Goal: Task Accomplishment & Management: Use online tool/utility

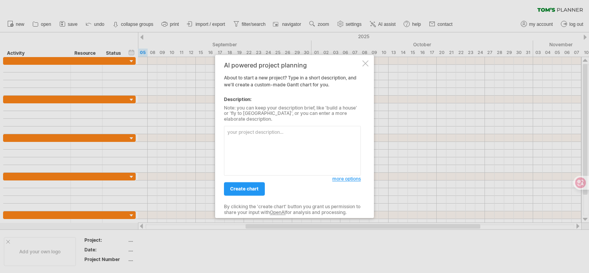
click at [332, 135] on textarea at bounding box center [292, 151] width 137 height 50
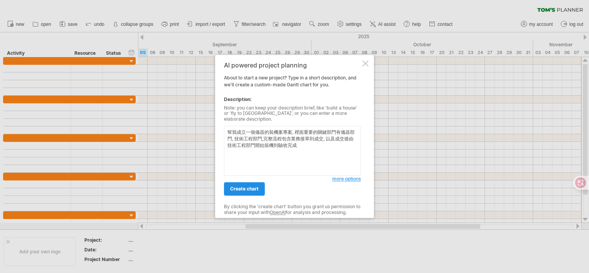
type textarea "幫我成立一個儀器的裝機案專案, 裡面重要的關鍵部門有儀器部門, 技術工程部門,完整流程包含業務接單到成交, 以及成交後由技術工程部門開始裝機到驗收完成"
click at [252, 186] on span "create chart" at bounding box center [244, 189] width 29 height 6
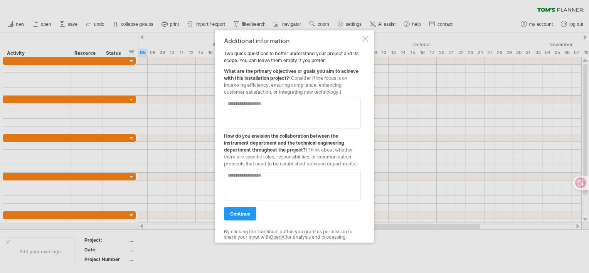
click at [274, 108] on textarea at bounding box center [292, 113] width 137 height 31
type textarea "**"
click at [247, 190] on textarea at bounding box center [292, 185] width 137 height 31
type textarea "*"
click at [241, 214] on span "continue" at bounding box center [240, 214] width 20 height 6
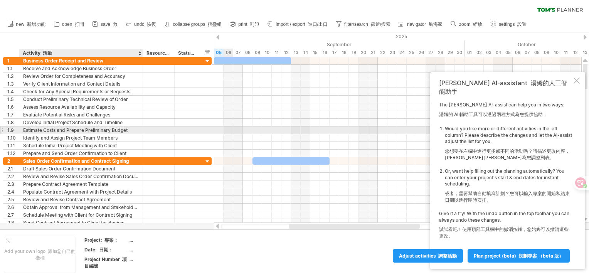
click at [89, 131] on div "Estimate Costs and Prepare Preliminary Budget 估算成本並準備初步預算" at bounding box center [81, 129] width 116 height 7
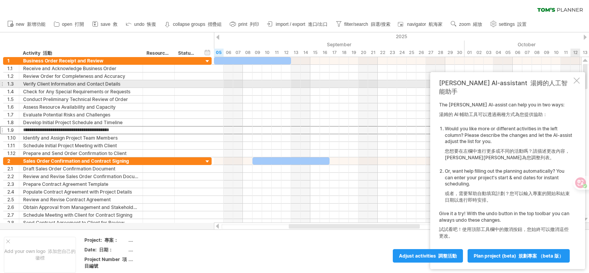
click at [578, 84] on div at bounding box center [577, 80] width 6 height 6
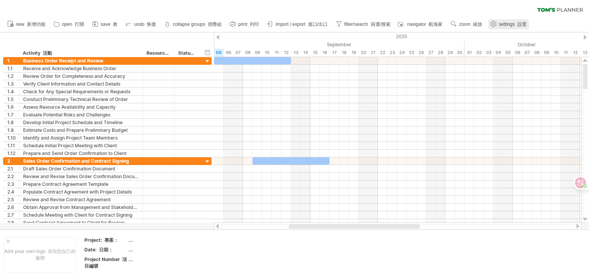
click at [512, 23] on span "settings 設置" at bounding box center [513, 24] width 28 height 5
select select "*"
select select "**"
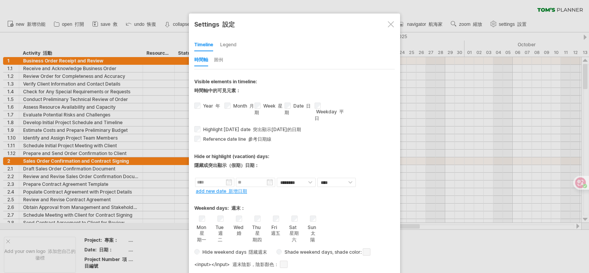
click at [219, 62] on div "圖例" at bounding box center [218, 60] width 9 height 12
click at [233, 42] on div "Legend" at bounding box center [228, 45] width 17 height 12
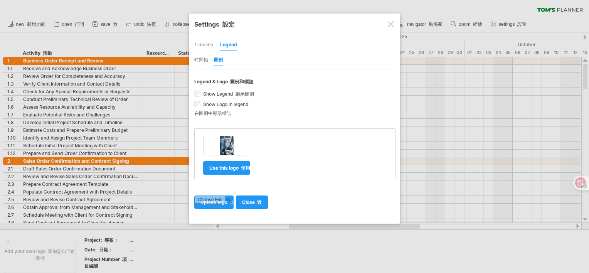
click at [392, 23] on div at bounding box center [391, 24] width 6 height 6
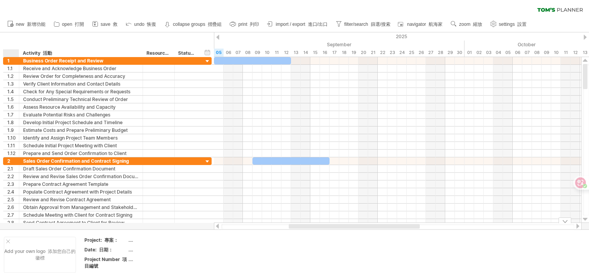
click at [8, 240] on div at bounding box center [8, 241] width 4 height 4
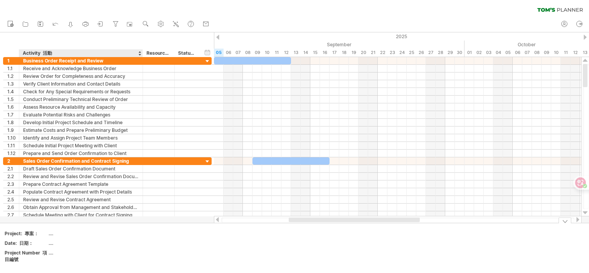
click at [50, 233] on div "...." at bounding box center [81, 233] width 65 height 7
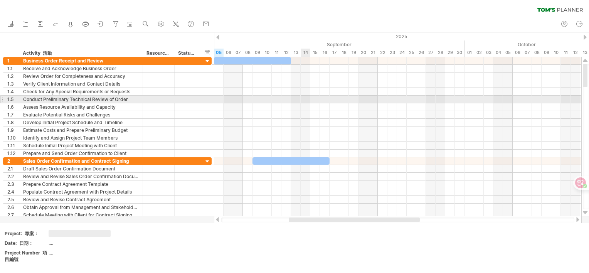
click at [308, 96] on div at bounding box center [397, 100] width 367 height 8
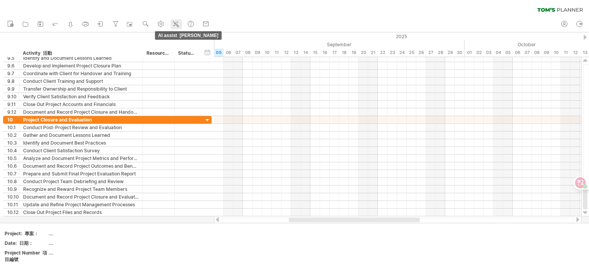
click at [175, 23] on icon at bounding box center [176, 24] width 4 height 4
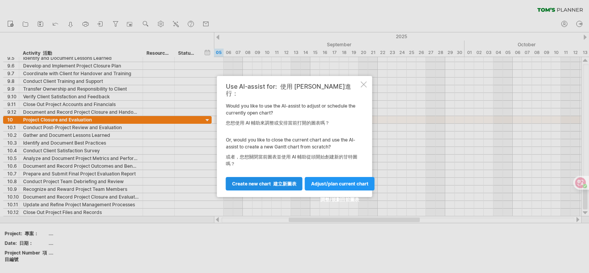
click at [282, 181] on font "建立新圖表" at bounding box center [284, 184] width 23 height 6
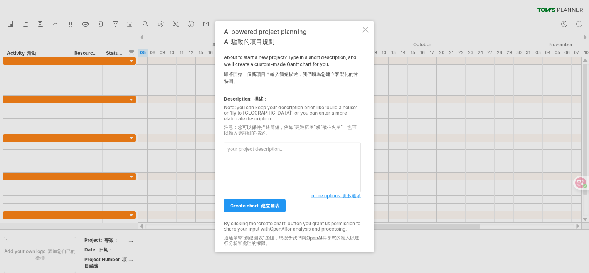
click at [281, 148] on textarea at bounding box center [292, 168] width 137 height 50
click at [332, 194] on span "more options 更多選項" at bounding box center [335, 196] width 49 height 6
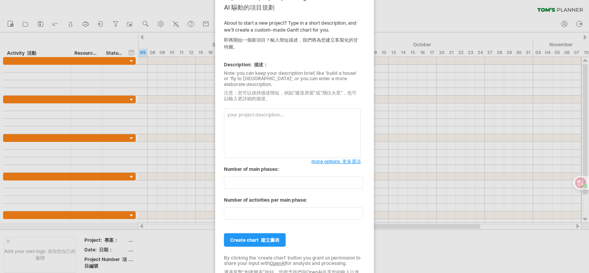
click at [247, 114] on textarea at bounding box center [292, 133] width 137 height 50
click at [247, 114] on textarea "完成一個裝機案的專案" at bounding box center [292, 133] width 137 height 50
click at [327, 112] on textarea "完成一個儀器案裝機案的專案" at bounding box center [292, 133] width 137 height 50
drag, startPoint x: 323, startPoint y: 114, endPoint x: 329, endPoint y: 114, distance: 5.8
click at [329, 114] on textarea "完成一個儀器案裝機案的專案規劃, 由儀器部門裝機, 由技術部門" at bounding box center [292, 133] width 137 height 50
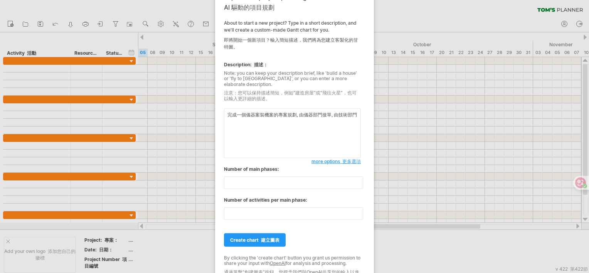
click at [359, 114] on textarea "完成一個儀器案裝機案的專案規劃, 由儀器部門接單, 由技術部門" at bounding box center [292, 133] width 137 height 50
type textarea "完成一個儀器案裝機案的專案規劃, 由儀器部門接單, 由技術部門協助裝機與驗收, 用繁體中文建立專案內容"
click at [266, 237] on font "建立圖表" at bounding box center [270, 240] width 19 height 6
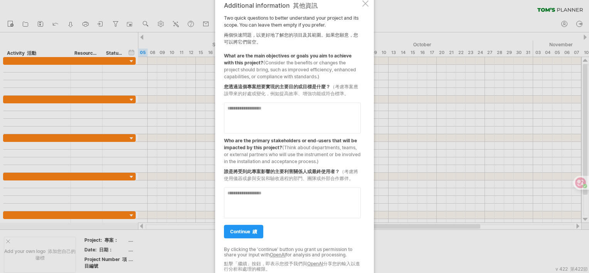
click at [290, 114] on textarea at bounding box center [292, 118] width 137 height 31
type textarea "*****"
click at [296, 196] on textarea at bounding box center [292, 202] width 137 height 31
type textarea "*"
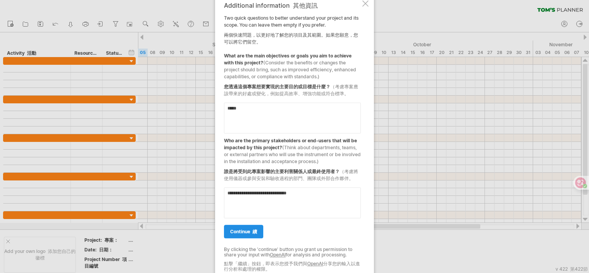
type textarea "**********"
click at [254, 229] on font "續" at bounding box center [254, 232] width 5 height 6
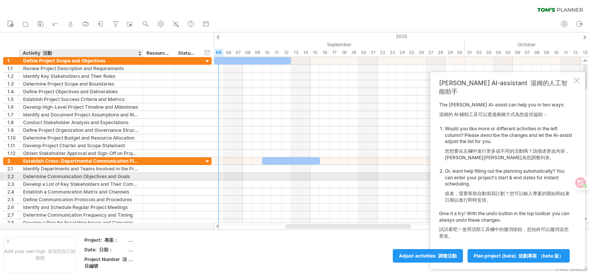
click at [94, 175] on div "Determine Communication Objectives and Goals 確定溝通目的和目標" at bounding box center [81, 176] width 116 height 7
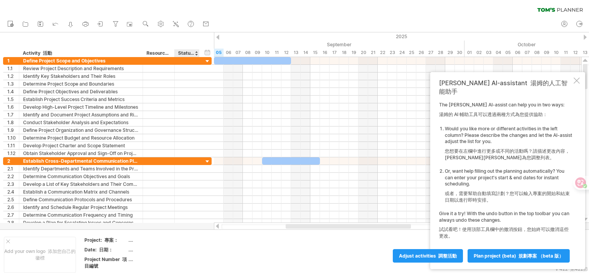
click at [183, 224] on div at bounding box center [294, 130] width 589 height 197
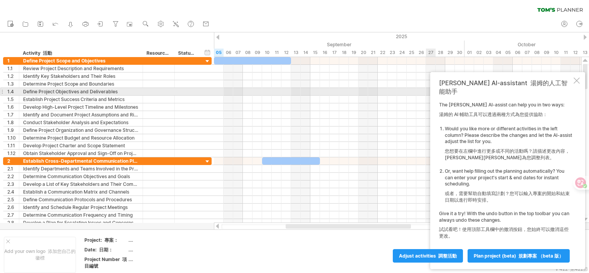
click at [577, 84] on div at bounding box center [577, 80] width 6 height 6
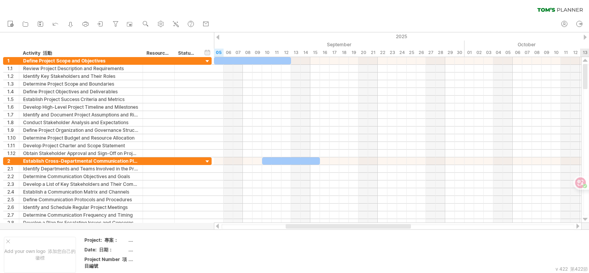
drag, startPoint x: 584, startPoint y: 201, endPoint x: 590, endPoint y: 57, distance: 144.7
click at [589, 57] on html "progress(100%) Trying to reach [DOMAIN_NAME] Connected again... 0% clear filter…" at bounding box center [294, 137] width 589 height 274
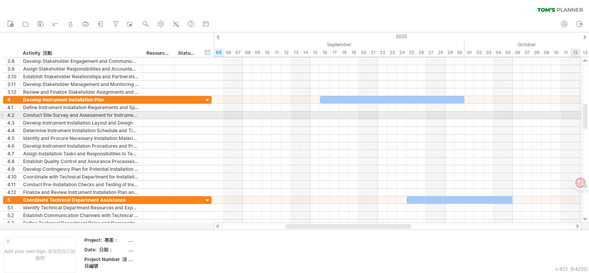
click at [586, 114] on div at bounding box center [585, 116] width 5 height 25
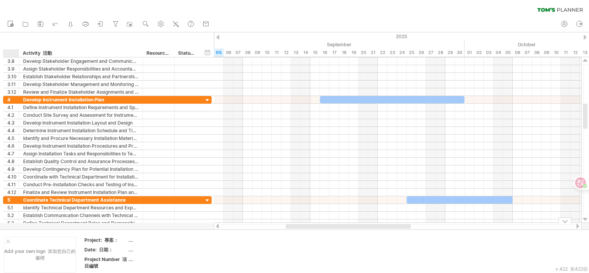
click at [8, 242] on div at bounding box center [8, 241] width 4 height 4
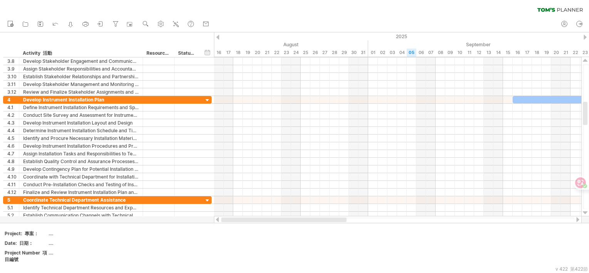
drag, startPoint x: 321, startPoint y: 218, endPoint x: 251, endPoint y: 222, distance: 69.5
click at [251, 222] on div at bounding box center [283, 219] width 125 height 5
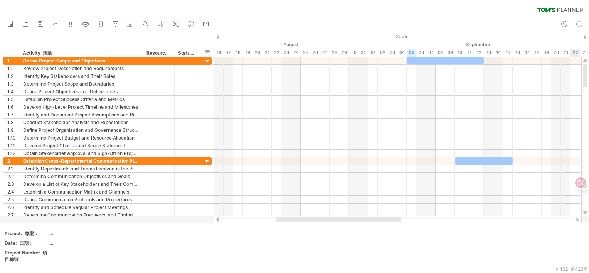
drag, startPoint x: 584, startPoint y: 110, endPoint x: 589, endPoint y: 69, distance: 41.5
click at [589, 69] on html "progress(100%) Trying to reach [DOMAIN_NAME] Connected again... 0% clear filter…" at bounding box center [294, 137] width 589 height 274
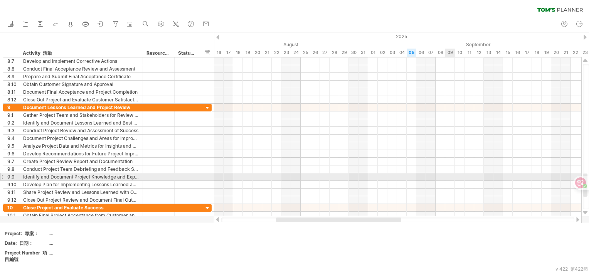
click at [449, 182] on div at bounding box center [397, 185] width 367 height 8
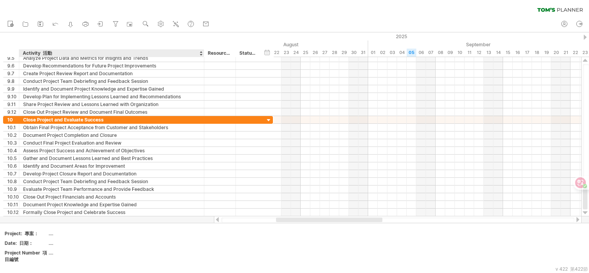
drag, startPoint x: 141, startPoint y: 53, endPoint x: 202, endPoint y: 53, distance: 61.3
click at [202, 53] on div at bounding box center [203, 53] width 3 height 8
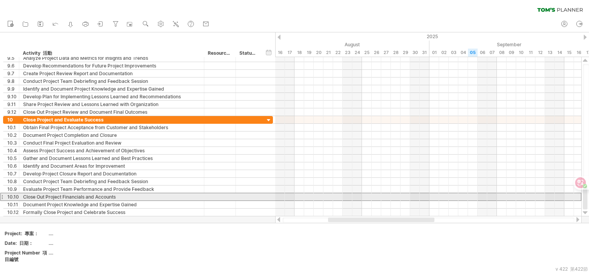
click at [200, 195] on div "**********" at bounding box center [111, 196] width 185 height 7
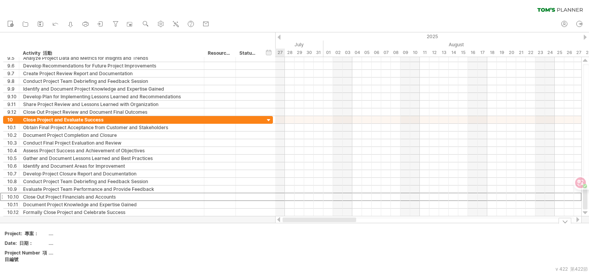
drag, startPoint x: 340, startPoint y: 220, endPoint x: 279, endPoint y: 224, distance: 60.6
click at [279, 224] on div "Trying to reach [DOMAIN_NAME] Connected again... 0% clear filter new 1" at bounding box center [294, 136] width 589 height 273
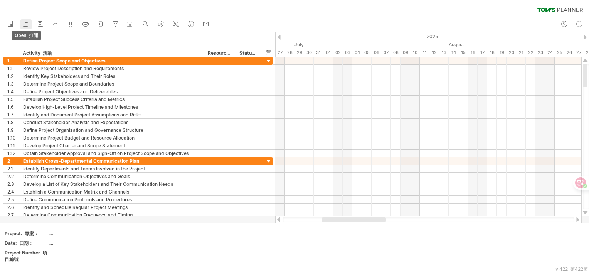
click at [25, 22] on icon at bounding box center [26, 24] width 8 height 8
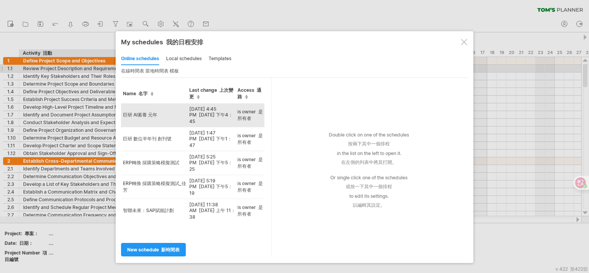
click at [150, 113] on td "巨研 AI素養 元年" at bounding box center [154, 115] width 66 height 24
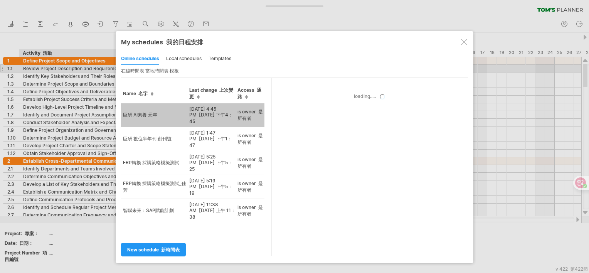
type input "**********"
type textarea "**"
type input "**********"
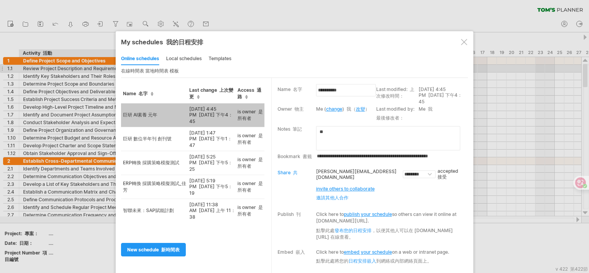
click at [143, 115] on td "巨研 AI素養 元年" at bounding box center [154, 115] width 66 height 24
click at [143, 115] on div "Trying to reach [DOMAIN_NAME] Connected again... 0% clear filter new 1" at bounding box center [294, 136] width 589 height 273
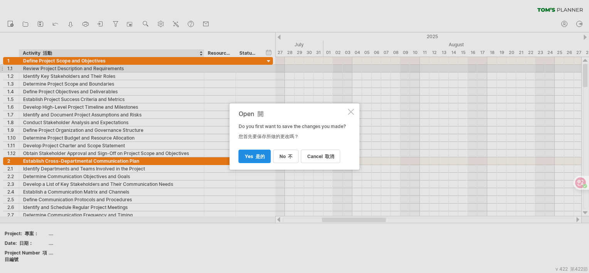
click at [262, 159] on font "是的" at bounding box center [260, 156] width 9 height 6
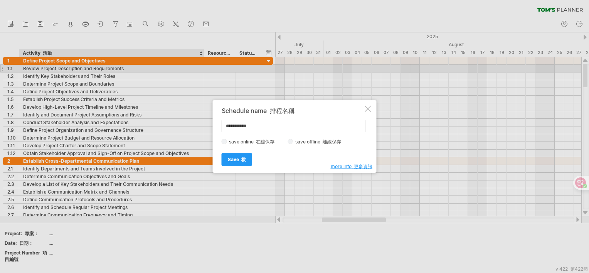
click at [367, 109] on div at bounding box center [368, 109] width 6 height 6
